Goal: Information Seeking & Learning: Find specific fact

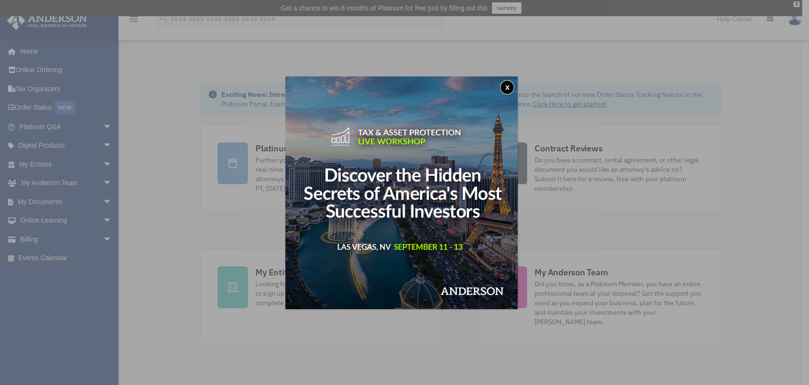
click at [506, 89] on button "x" at bounding box center [507, 87] width 14 height 14
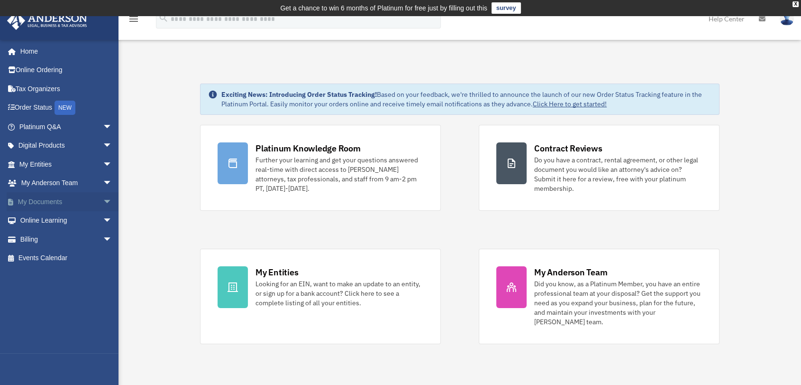
click at [103, 203] on span "arrow_drop_down" at bounding box center [112, 201] width 19 height 19
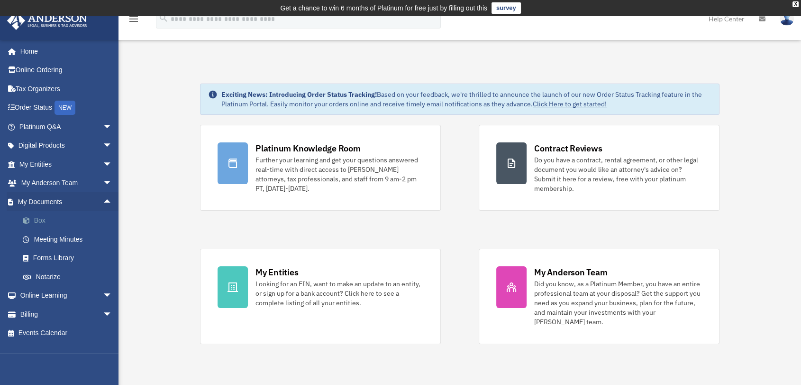
click at [63, 222] on link "Box" at bounding box center [69, 220] width 113 height 19
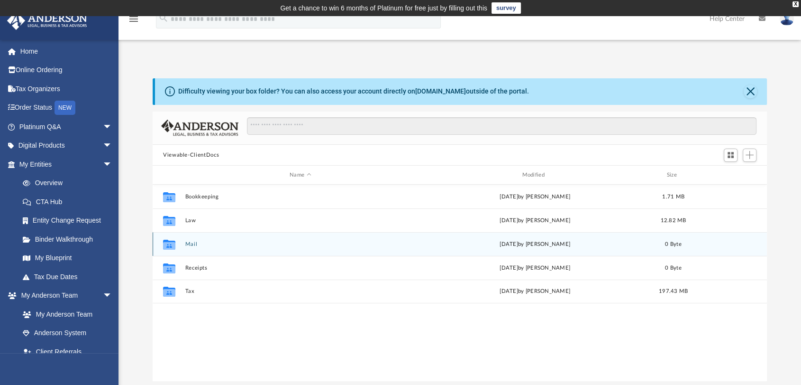
scroll to position [207, 607]
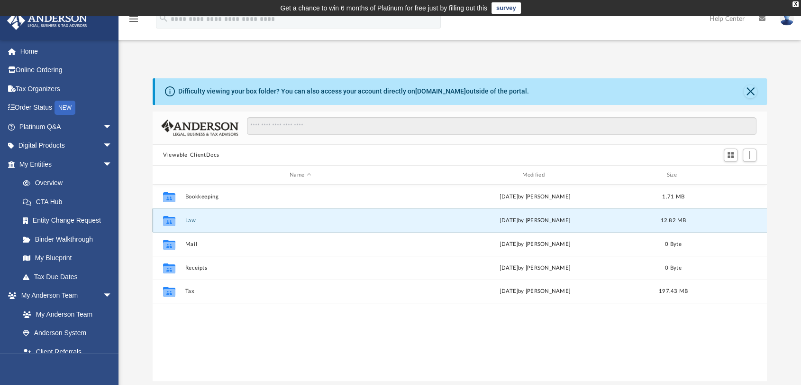
click at [193, 219] on button "Law" at bounding box center [300, 220] width 230 height 6
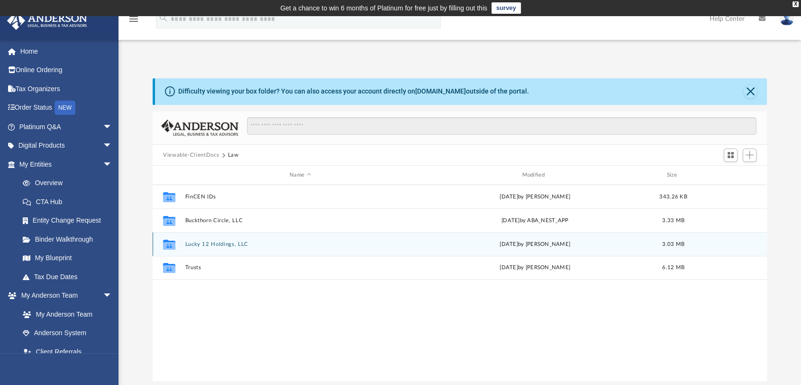
click at [214, 242] on button "Lucky 12 Holdings, LLC" at bounding box center [300, 244] width 230 height 6
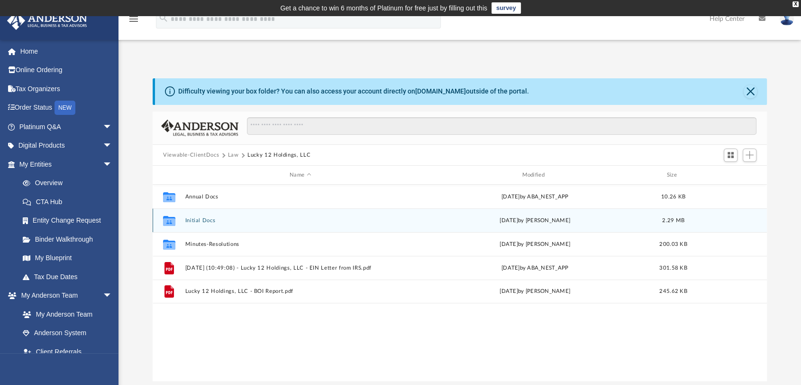
click at [204, 223] on div "Collaborated Folder Initial Docs Tue Jun 25 2024 by Skye Lovelace 2.29 MB" at bounding box center [460, 220] width 615 height 24
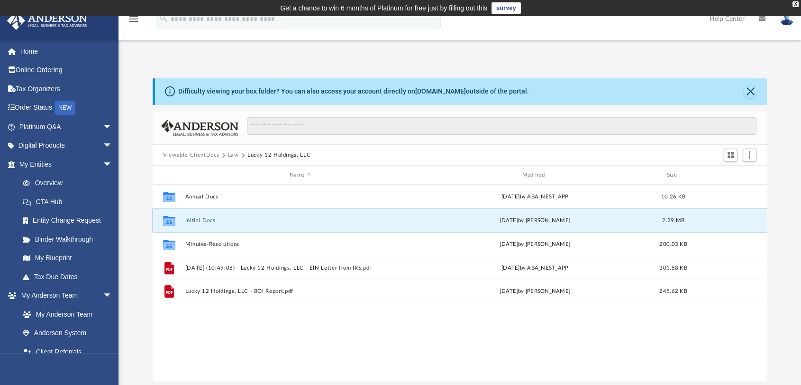
click at [207, 219] on button "Initial Docs" at bounding box center [300, 220] width 230 height 6
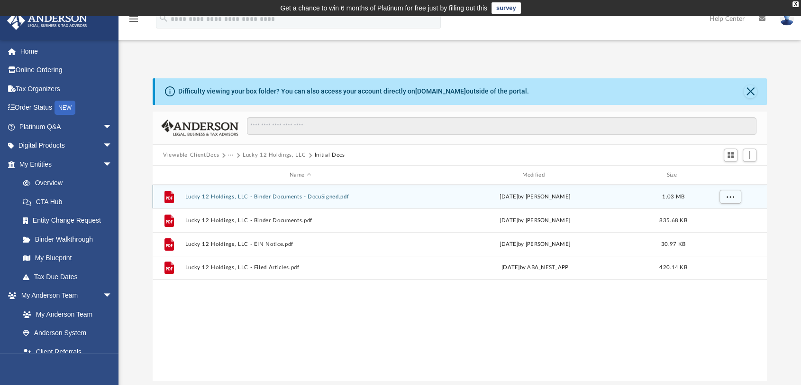
click at [318, 196] on button "Lucky 12 Holdings, LLC - Binder Documents - DocuSigned.pdf" at bounding box center [300, 196] width 230 height 6
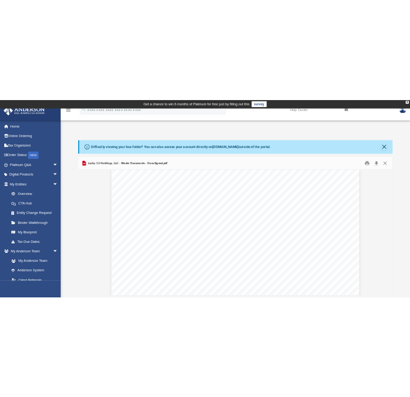
scroll to position [2026, 0]
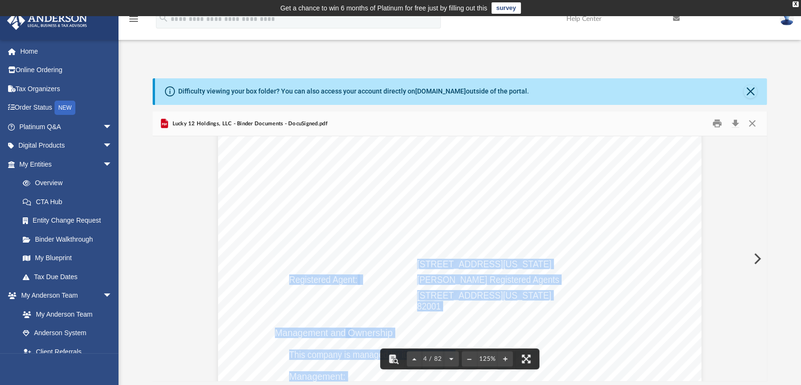
drag, startPoint x: 414, startPoint y: 261, endPoint x: 609, endPoint y: 264, distance: 195.9
click at [609, 264] on div "Overview of Lucky 12 Holdings, LLC Entity Formation Information State of Organi…" at bounding box center [460, 351] width 484 height 626
click at [558, 271] on div "Overview of Lucky 12 Holdings, LLC Entity Formation Information State of Organi…" at bounding box center [460, 351] width 484 height 626
click at [432, 269] on div "Overview of Lucky 12 Holdings, LLC Entity Formation Information State of Organi…" at bounding box center [460, 351] width 484 height 626
click at [419, 263] on span "1718 Capitol Avenue, Cheyenne, Wyoming 82001" at bounding box center [484, 263] width 134 height 9
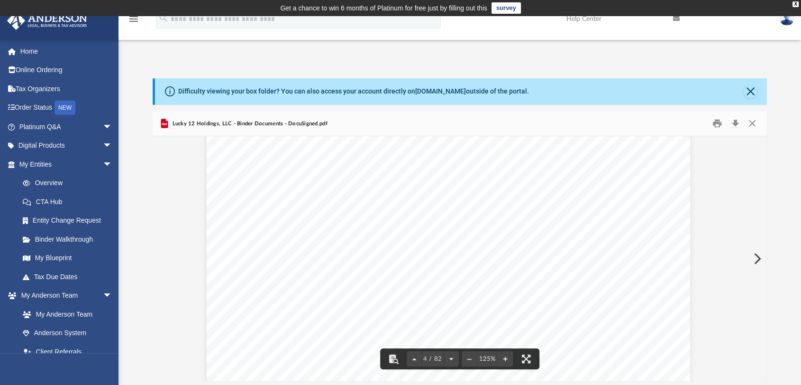
scroll to position [2079, 19]
drag, startPoint x: 416, startPoint y: 210, endPoint x: 474, endPoint y: 211, distance: 57.9
click at [474, 211] on span "1718 Capitol Avenue, Cheyenne, Wyoming 82001" at bounding box center [473, 210] width 134 height 9
click at [540, 207] on span "1718 Capitol Avenue, Cheyenne, Wyoming 82001" at bounding box center [473, 210] width 134 height 9
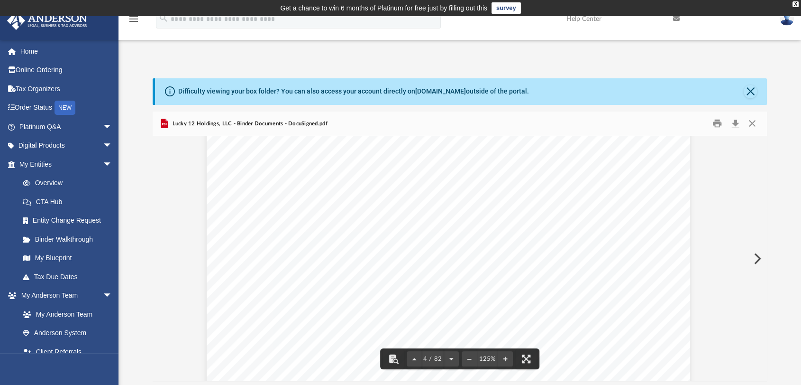
click at [502, 209] on span "1718 Capitol Avenue, Cheyenne, Wyoming 82001" at bounding box center [473, 210] width 134 height 9
